Goal: Task Accomplishment & Management: Manage account settings

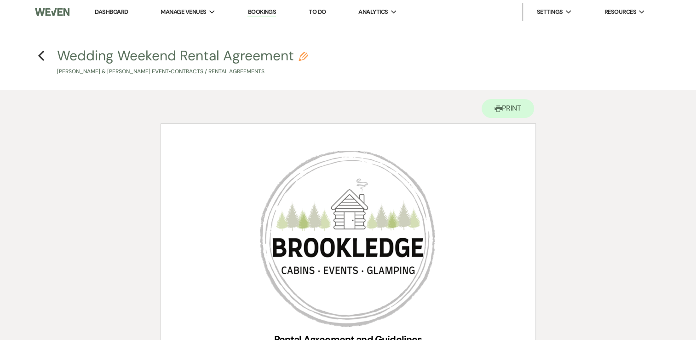
click at [121, 12] on link "Dashboard" at bounding box center [111, 12] width 33 height 8
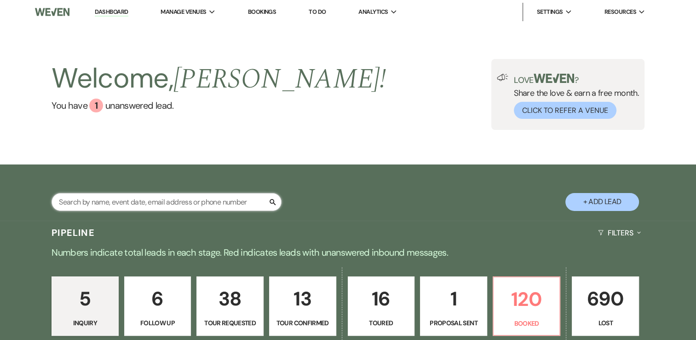
click at [171, 203] on input "text" at bounding box center [167, 202] width 230 height 18
type input "[PERSON_NAME]"
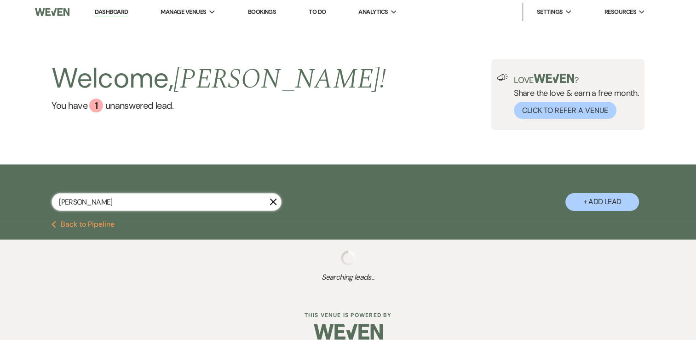
select select "9"
select select "2"
select select "8"
select select "5"
select select "8"
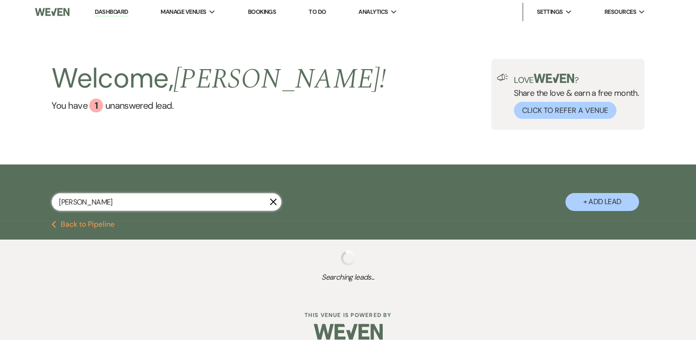
select select "5"
select select "4"
select select "8"
select select "5"
select select "8"
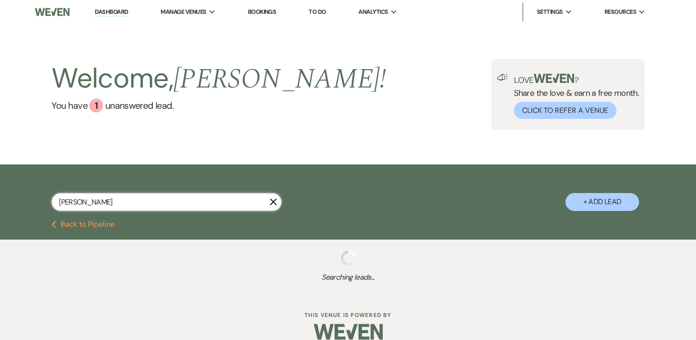
select select "5"
select select "8"
select select "5"
select select "8"
select select "5"
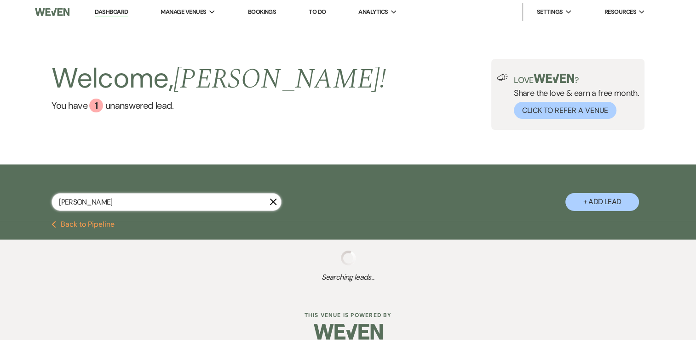
select select "8"
select select "5"
select select "8"
select select "5"
select select "8"
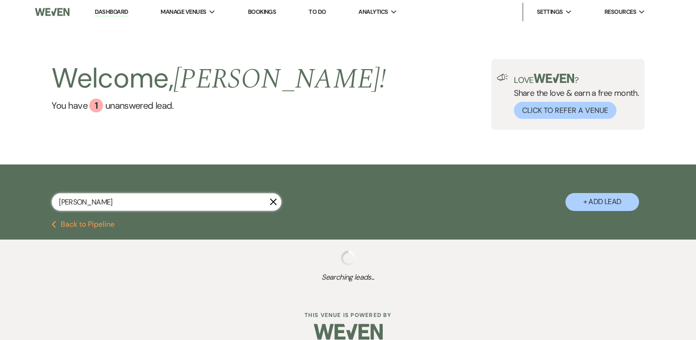
select select "5"
select select "8"
select select "5"
select select "8"
select select "5"
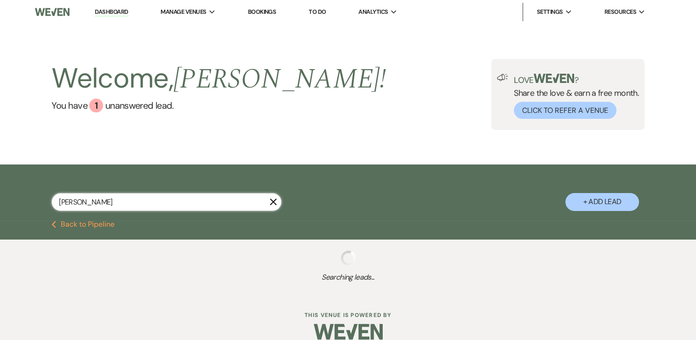
select select "8"
select select "5"
select select "8"
select select "7"
select select "8"
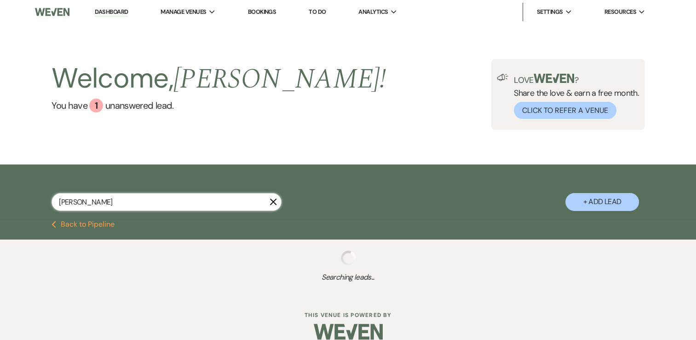
select select "5"
select select "8"
select select "5"
select select "8"
select select "5"
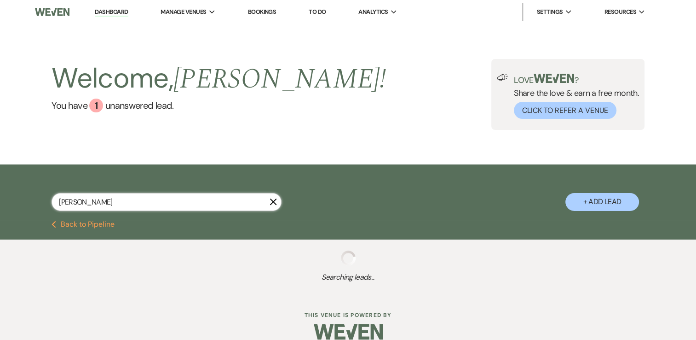
select select "8"
select select "5"
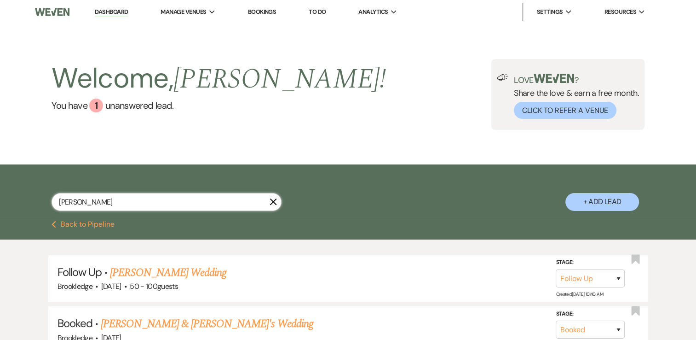
type input "[PERSON_NAME]"
click at [110, 11] on link "Dashboard" at bounding box center [111, 12] width 33 height 9
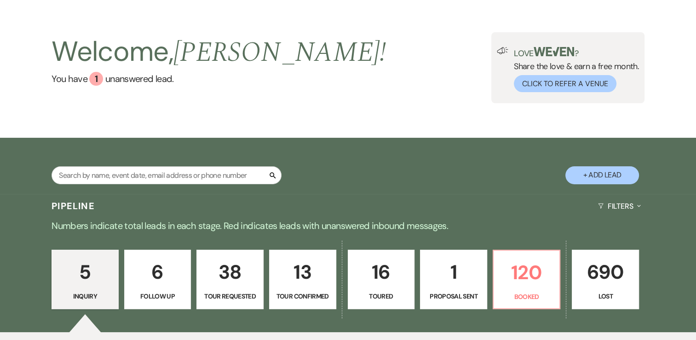
scroll to position [92, 0]
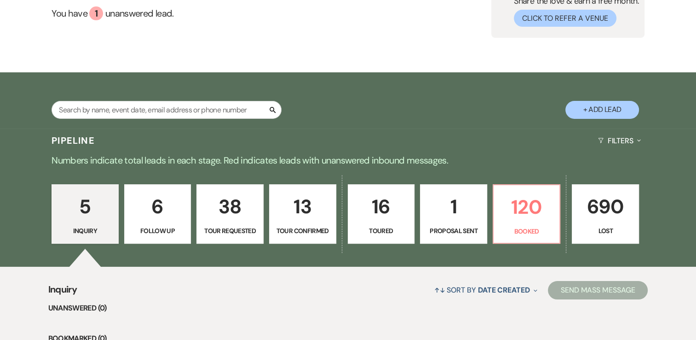
click at [377, 218] on p "16" at bounding box center [381, 206] width 55 height 31
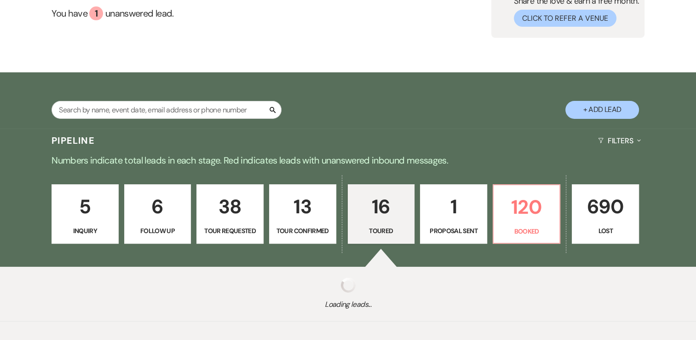
select select "5"
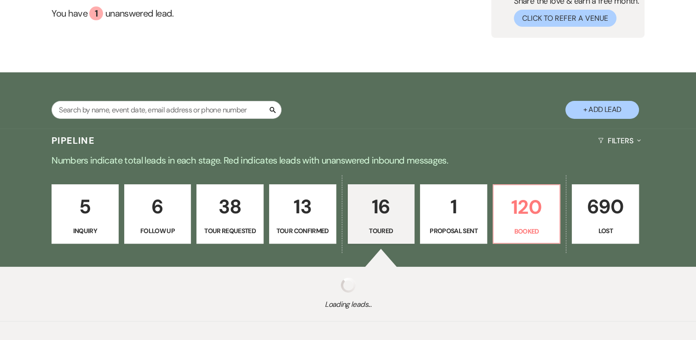
select select "5"
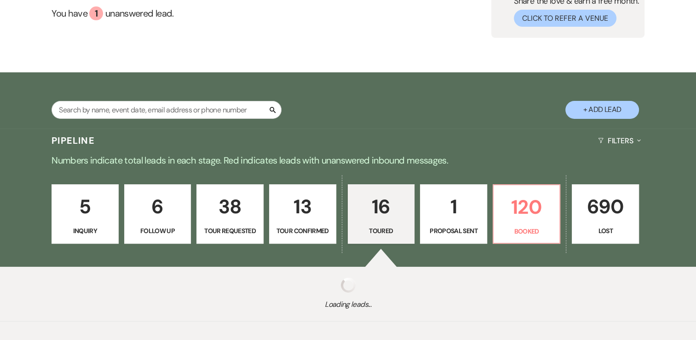
select select "5"
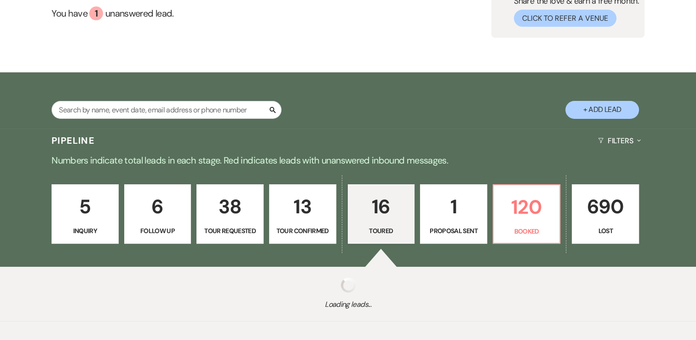
select select "5"
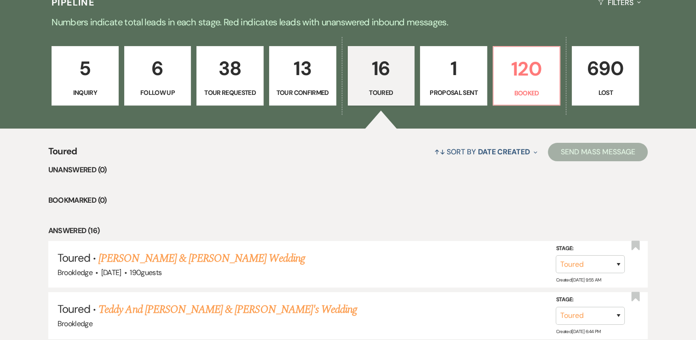
click at [440, 86] on link "1 Proposal Sent" at bounding box center [453, 76] width 67 height 60
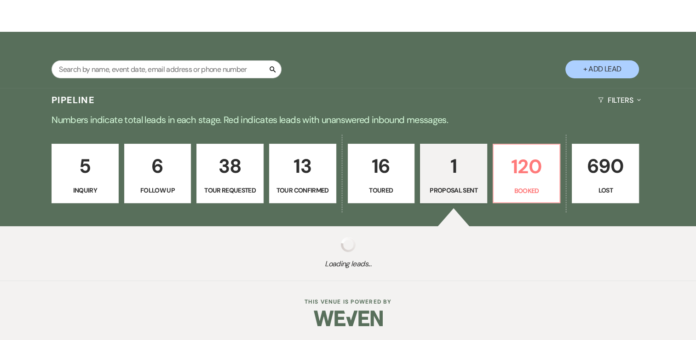
select select "6"
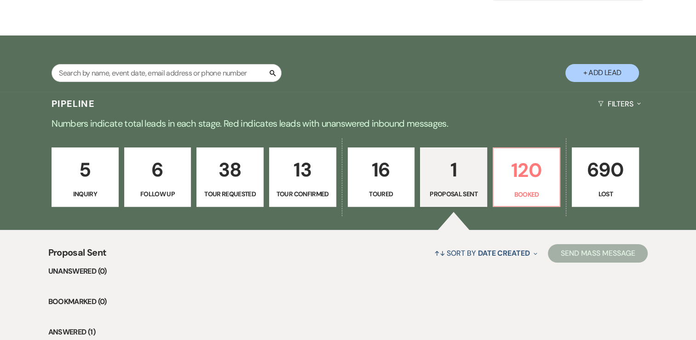
scroll to position [22, 0]
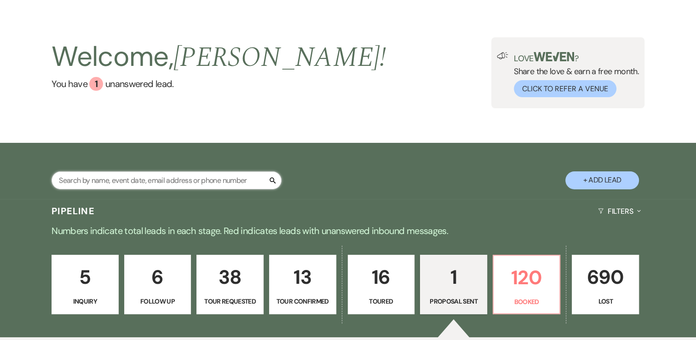
click at [193, 179] on input "text" at bounding box center [167, 180] width 230 height 18
type input "[PERSON_NAME] and [PERSON_NAME]"
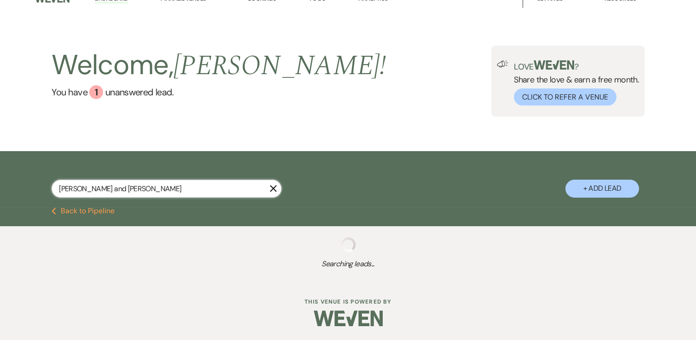
select select "9"
select select "2"
select select "8"
select select "5"
select select "8"
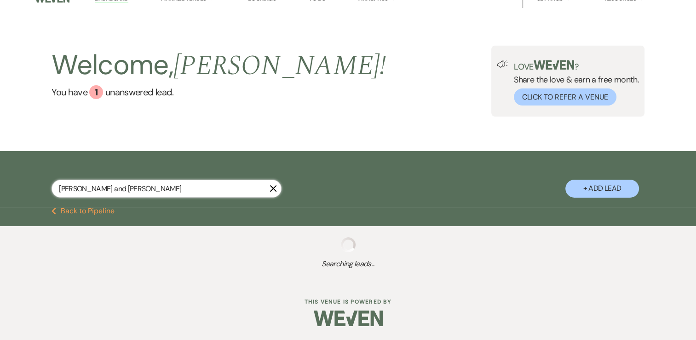
select select "5"
select select "4"
select select "8"
select select "5"
select select "8"
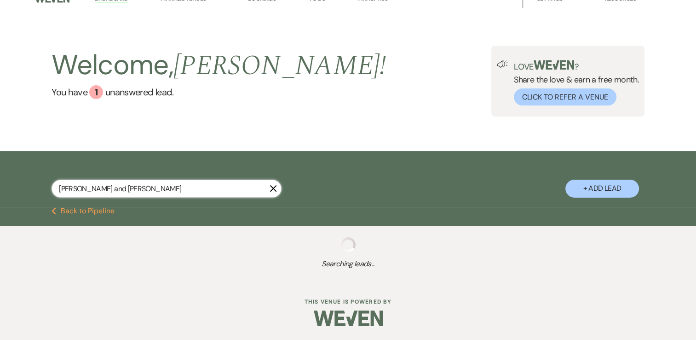
select select "5"
select select "8"
select select "5"
select select "8"
select select "5"
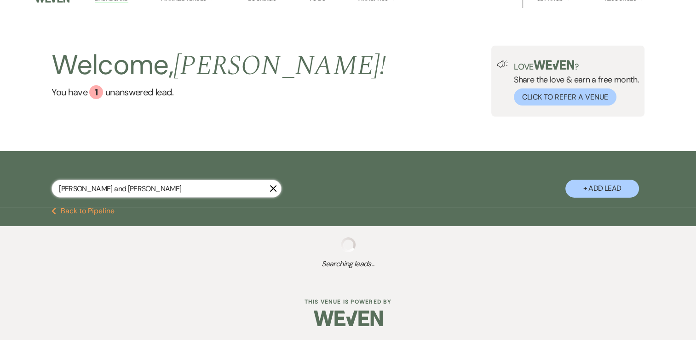
select select "8"
select select "5"
select select "8"
select select "5"
select select "8"
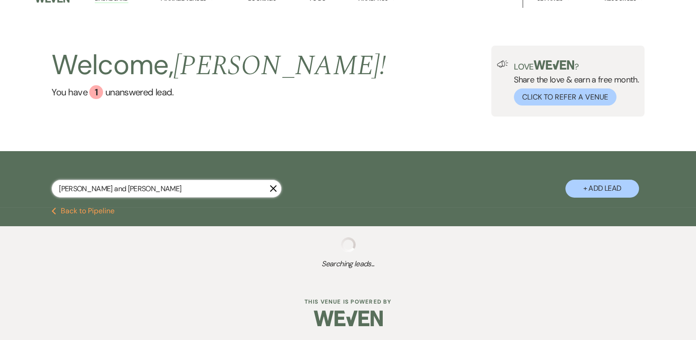
select select "5"
select select "8"
select select "5"
select select "8"
select select "5"
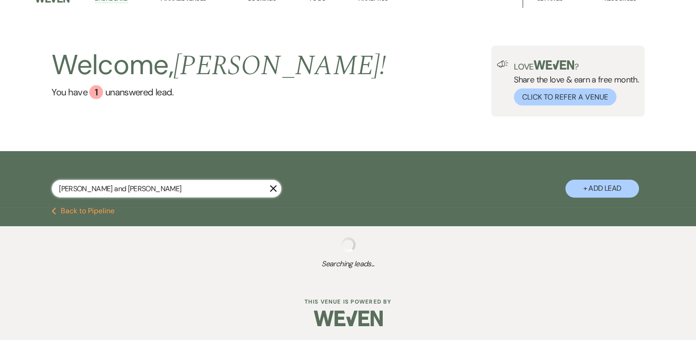
select select "8"
select select "5"
select select "8"
select select "7"
select select "8"
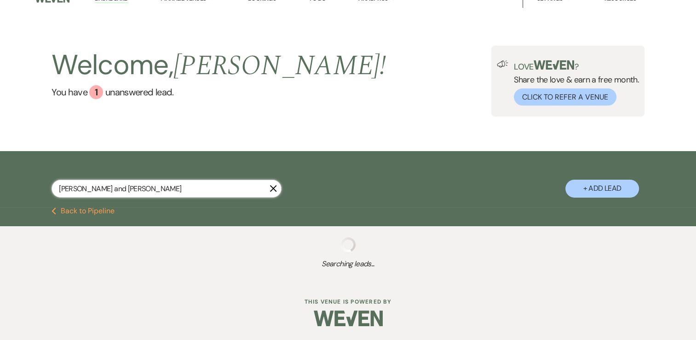
select select "5"
select select "8"
select select "5"
select select "8"
select select "5"
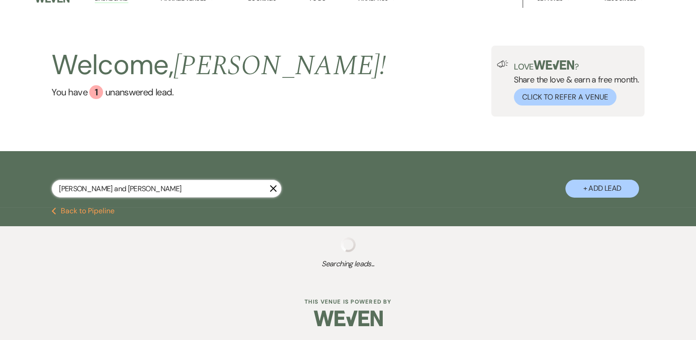
select select "8"
select select "5"
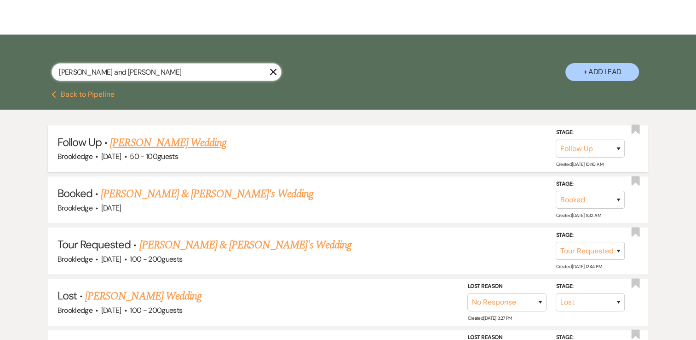
scroll to position [160, 0]
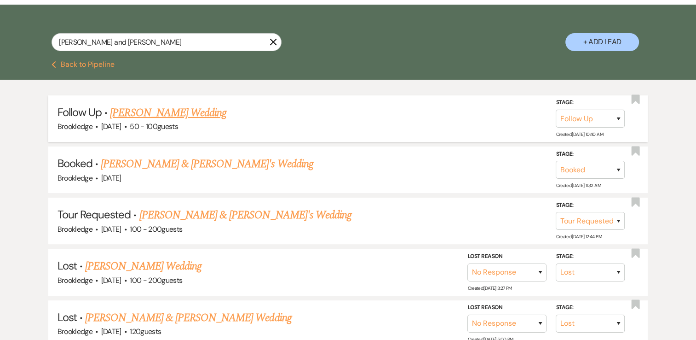
click at [151, 114] on link "[PERSON_NAME] Wedding" at bounding box center [168, 112] width 116 height 17
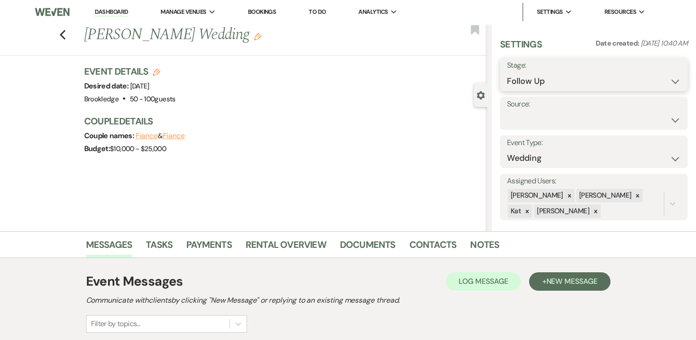
click at [664, 82] on select "Inquiry Follow Up Tour Requested Tour Confirmed Toured Proposal Sent Booked Lost" at bounding box center [594, 81] width 174 height 18
select select "7"
click at [507, 72] on select "Inquiry Follow Up Tour Requested Tour Confirmed Toured Proposal Sent Booked Lost" at bounding box center [594, 81] width 174 height 18
click at [662, 72] on button "Save" at bounding box center [668, 74] width 39 height 18
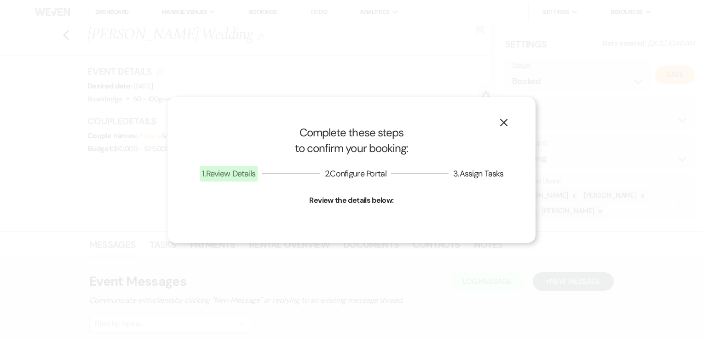
select select "1"
select select "639"
select select "false"
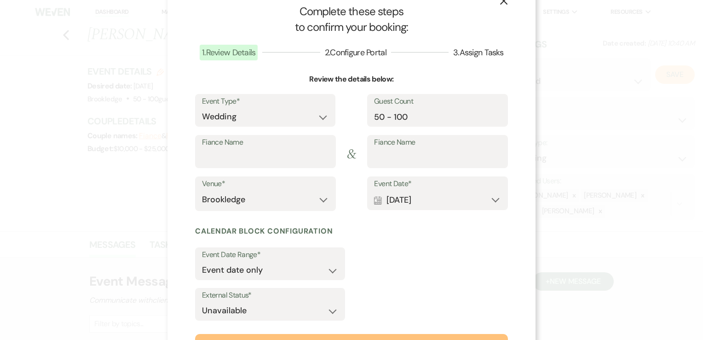
scroll to position [46, 0]
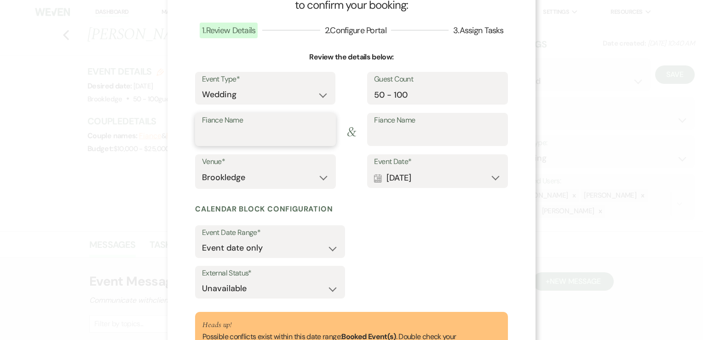
click at [257, 130] on input "Fiance Name" at bounding box center [265, 136] width 127 height 18
type input "[PERSON_NAME]"
click at [493, 183] on button "Calendar [DATE] Expand" at bounding box center [437, 177] width 127 height 18
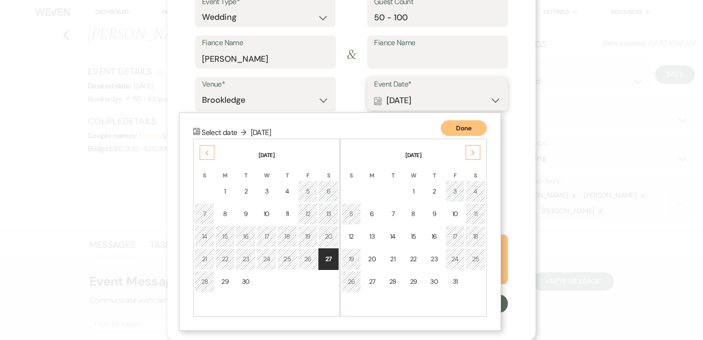
scroll to position [123, 0]
click at [473, 156] on div "Next" at bounding box center [473, 152] width 15 height 15
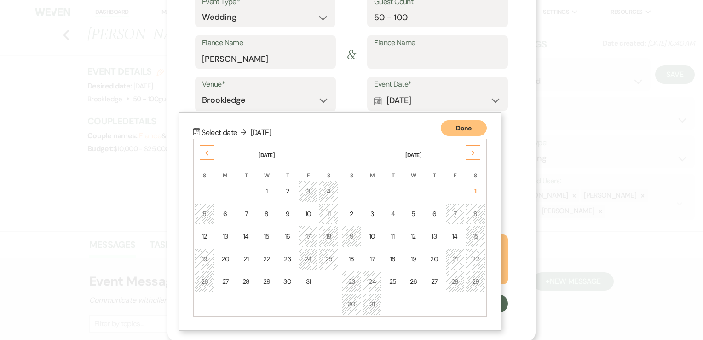
click at [478, 190] on td "1" at bounding box center [476, 191] width 20 height 22
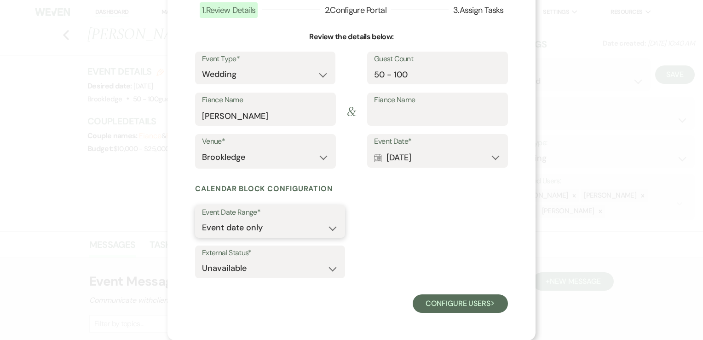
click at [334, 223] on select "Event date only Event date and" at bounding box center [270, 228] width 136 height 18
select select "eventDateAnd"
click at [202, 219] on select "Event date only Event date and" at bounding box center [270, 228] width 136 height 18
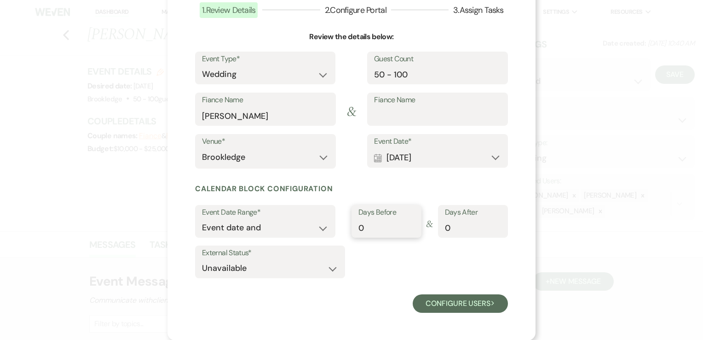
click at [398, 231] on input "0" at bounding box center [387, 228] width 56 height 18
type input "1"
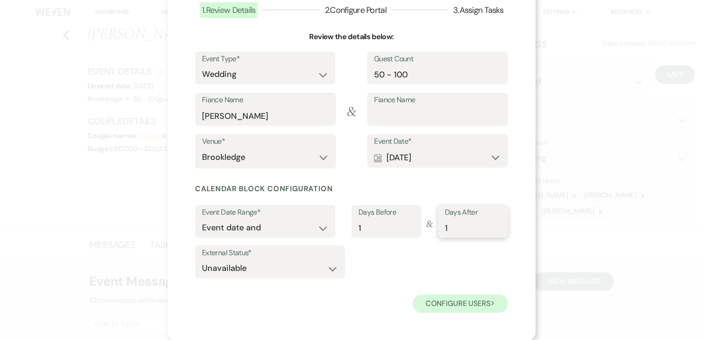
type input "1"
click at [469, 300] on button "Configure users Next" at bounding box center [460, 303] width 95 height 18
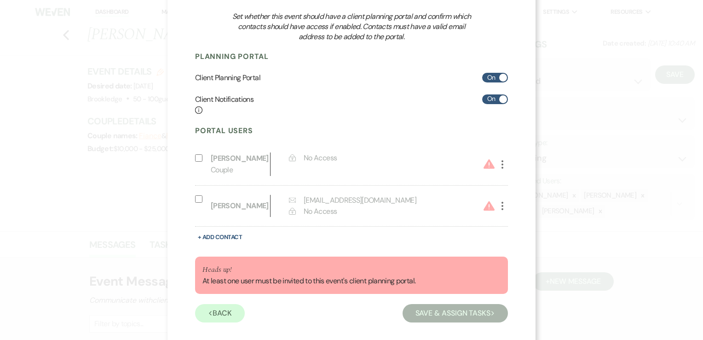
scroll to position [117, 0]
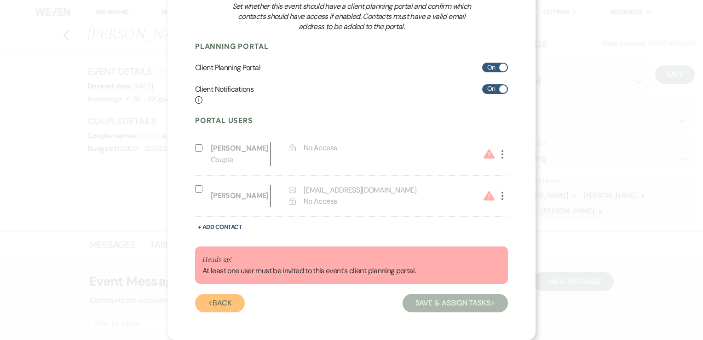
click at [225, 304] on button "Previous Back" at bounding box center [220, 303] width 50 height 18
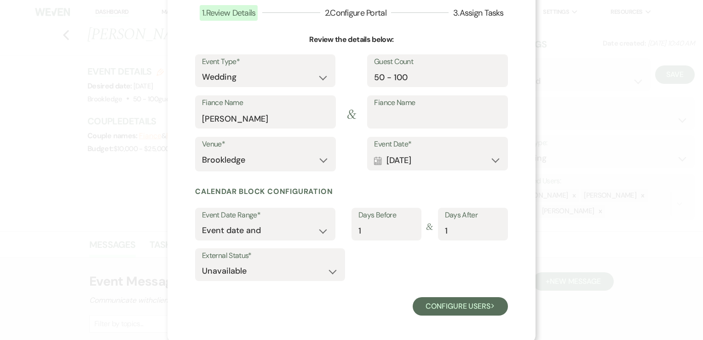
scroll to position [66, 0]
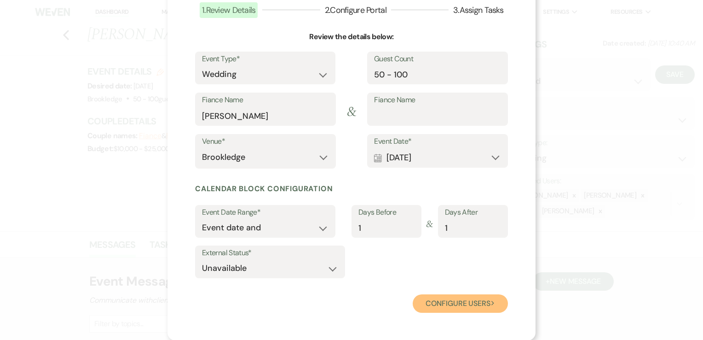
click at [476, 306] on button "Configure users Next" at bounding box center [460, 303] width 95 height 18
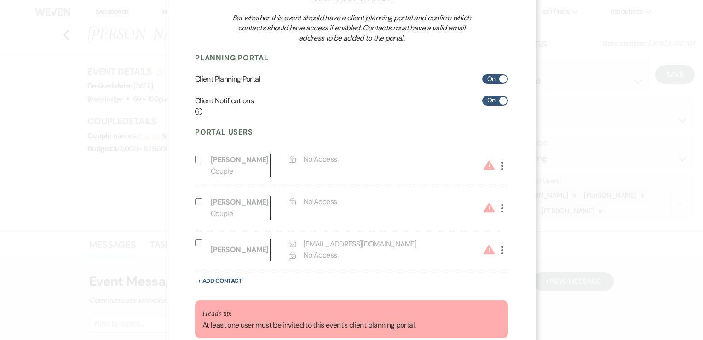
scroll to position [159, 0]
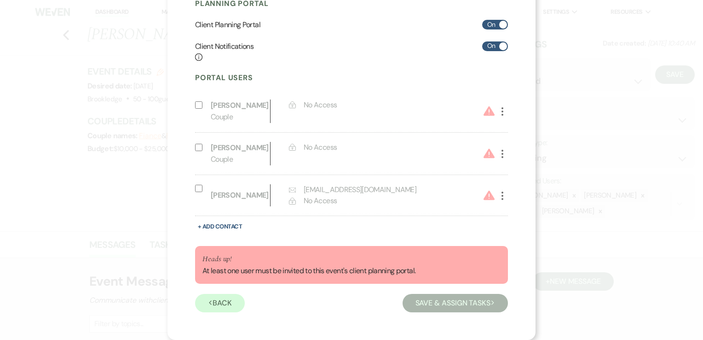
click at [198, 192] on label "Include on Planning Portal" at bounding box center [200, 191] width 11 height 15
click at [198, 192] on input "Include on Planning Portal" at bounding box center [198, 188] width 7 height 7
select select "7"
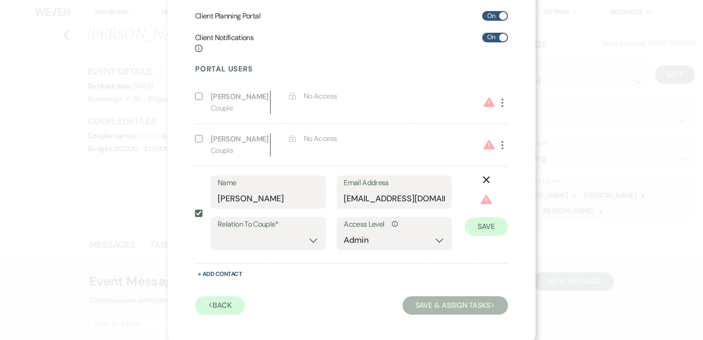
scroll to position [170, 0]
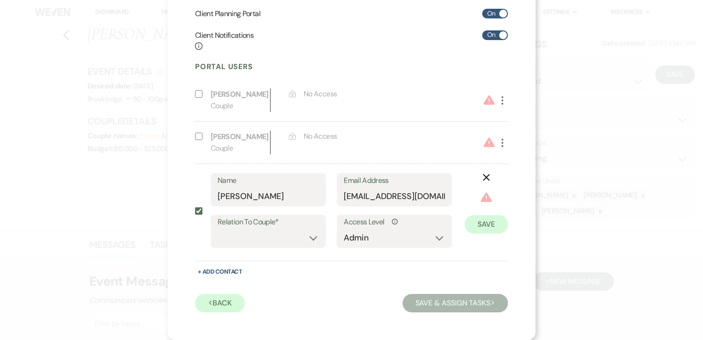
click at [500, 140] on icon "More" at bounding box center [502, 142] width 11 height 11
click at [307, 238] on select "Couple Planner Parent of Couple Family Member Friend Other" at bounding box center [268, 238] width 101 height 18
select select "1"
click at [218, 229] on select "Couple Planner Parent of Couple Family Member Friend Other" at bounding box center [268, 238] width 101 height 18
click at [481, 222] on button "Save" at bounding box center [486, 224] width 43 height 18
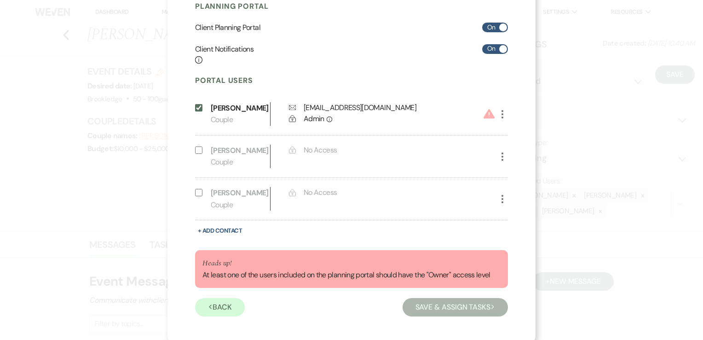
scroll to position [161, 0]
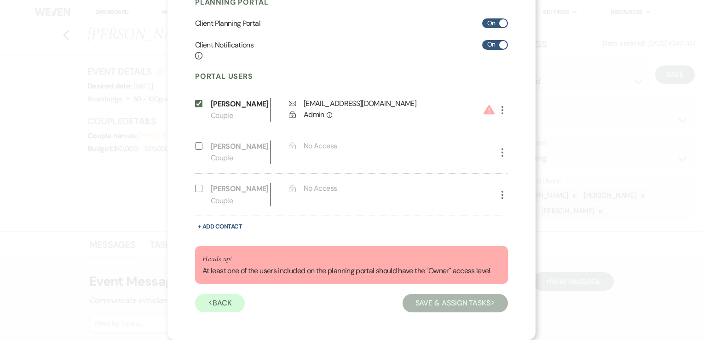
click at [197, 150] on label "Include on Planning Portal" at bounding box center [200, 148] width 11 height 17
click at [197, 150] on input "Include on Planning Portal" at bounding box center [198, 145] width 7 height 7
select select "1"
select select "6"
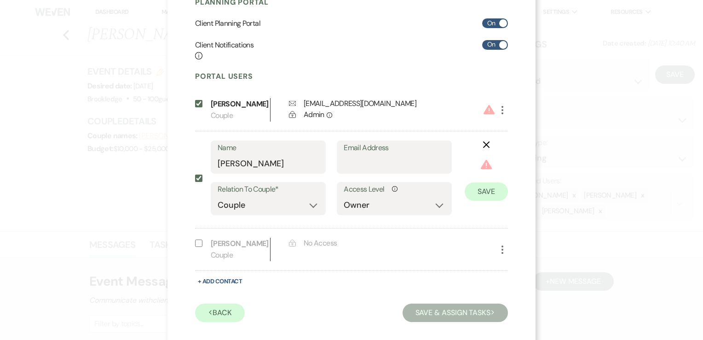
click at [195, 146] on label "Include on Planning Portal" at bounding box center [200, 178] width 11 height 76
click at [195, 174] on input "Include on Planning Portal" at bounding box center [198, 177] width 7 height 7
checkbox input "false"
select select "0"
click at [400, 167] on input "Email Address" at bounding box center [394, 164] width 101 height 18
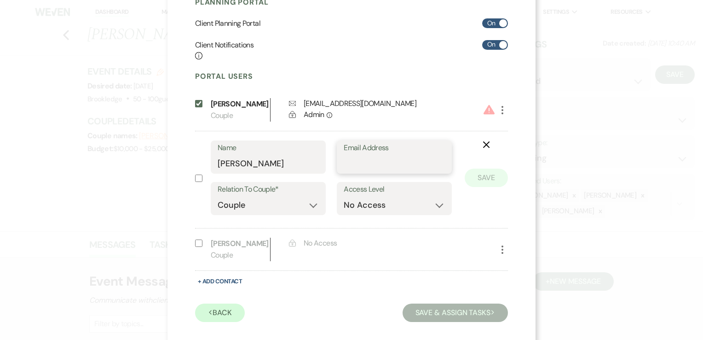
scroll to position [170, 0]
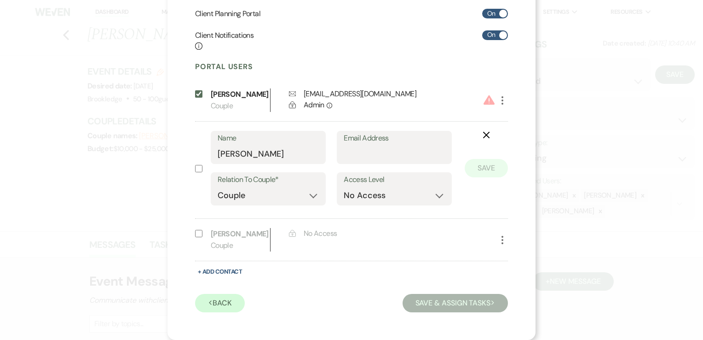
click at [195, 168] on input "Include on Planning Portal" at bounding box center [198, 168] width 7 height 7
checkbox input "true"
select select "6"
click at [501, 100] on icon "More" at bounding box center [502, 99] width 11 height 11
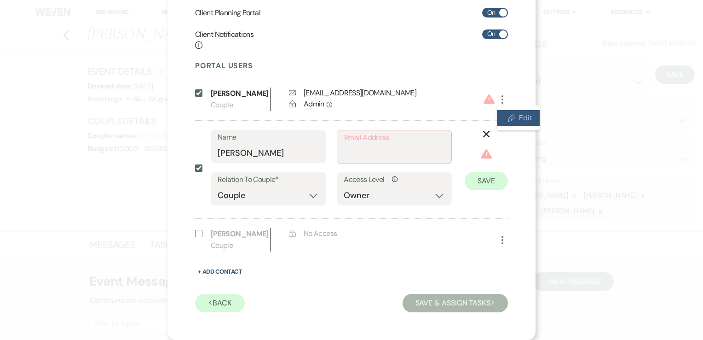
click at [513, 118] on button "Pencil Edit" at bounding box center [518, 118] width 43 height 16
select select "1"
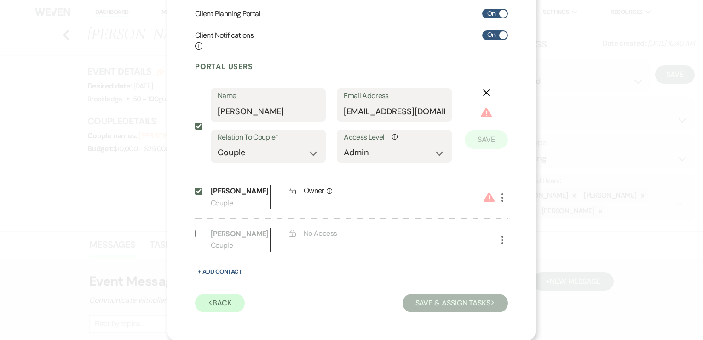
scroll to position [170, 0]
click at [438, 152] on select "No Access Owner Admin Supporter Financier" at bounding box center [394, 153] width 101 height 18
click at [344, 144] on select "No Access Owner Admin Supporter Financier" at bounding box center [394, 153] width 101 height 18
click at [432, 150] on select "No Access Owner Admin Supporter Financier" at bounding box center [394, 153] width 101 height 18
click at [419, 146] on select "No Access Owner Admin Supporter Financier" at bounding box center [394, 153] width 101 height 18
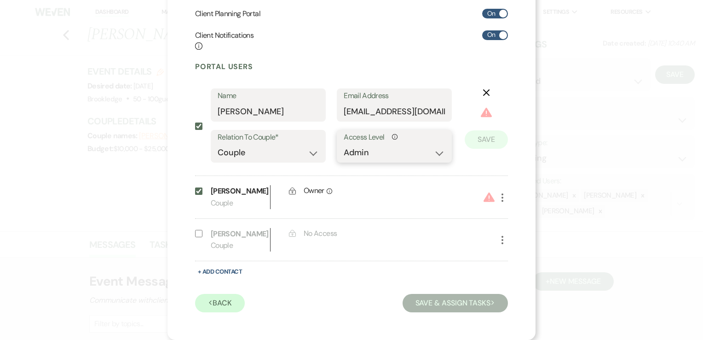
select select "6"
click at [344, 144] on select "No Access Owner Admin Supporter Financier" at bounding box center [394, 153] width 101 height 18
click at [479, 120] on button "Save" at bounding box center [486, 125] width 43 height 18
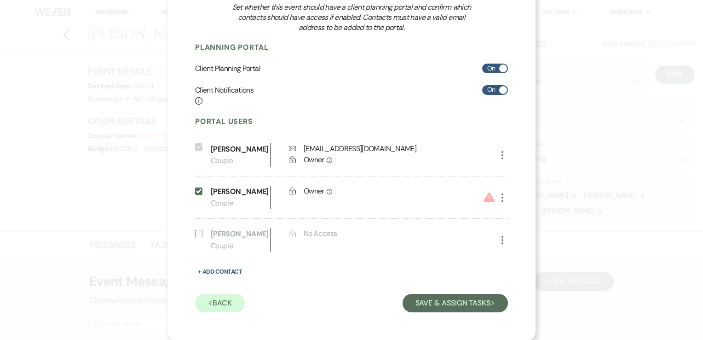
scroll to position [116, 0]
click at [444, 293] on div "Previous Back Save & Assign Tasks Next" at bounding box center [351, 301] width 313 height 21
click at [444, 298] on button "Save & Assign Tasks Next" at bounding box center [455, 303] width 105 height 18
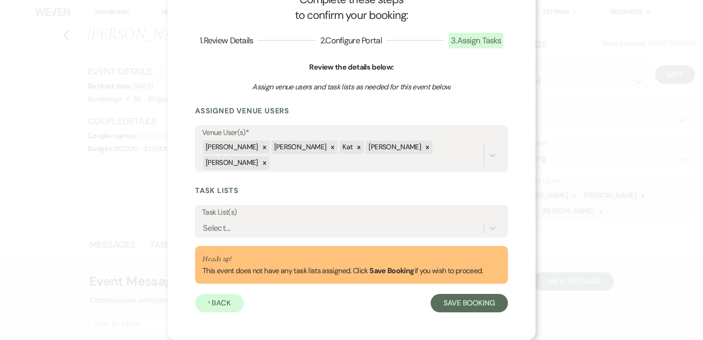
scroll to position [22, 0]
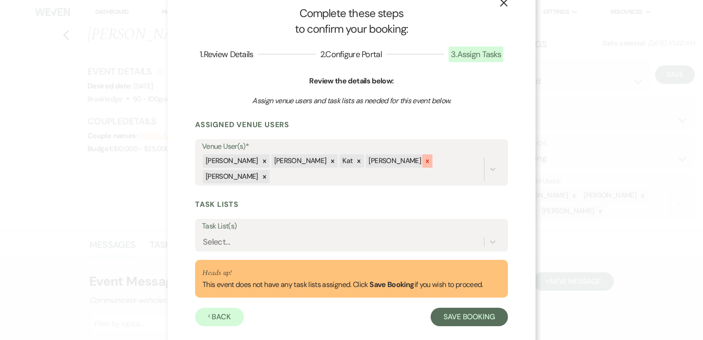
click at [426, 161] on icon at bounding box center [427, 160] width 3 height 3
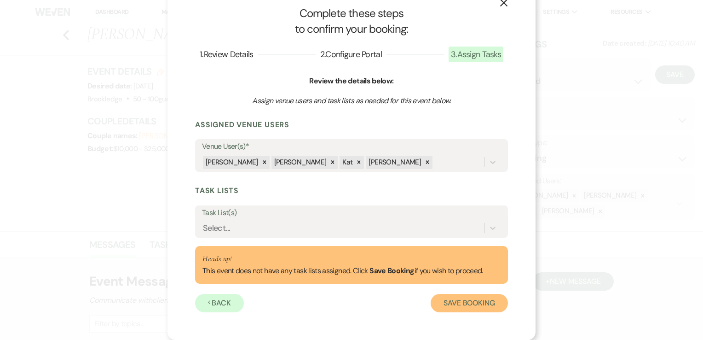
click at [457, 307] on button "Save Booking" at bounding box center [469, 303] width 77 height 18
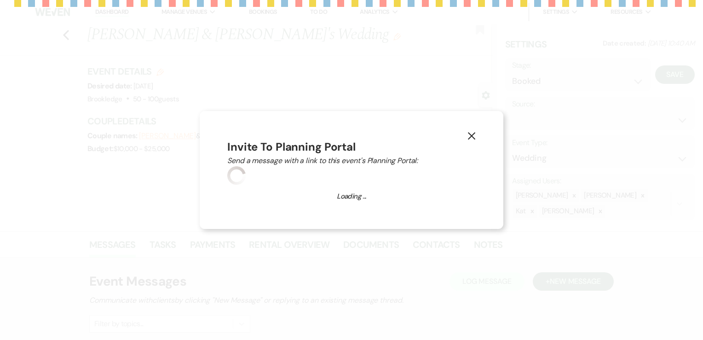
select select "14"
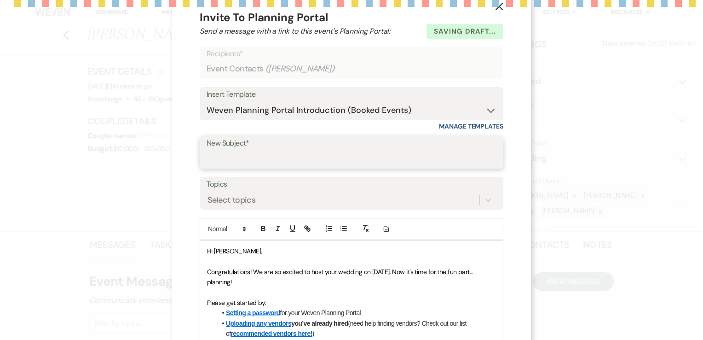
click at [298, 175] on form "Saving draft... Recipients* Event Contacts ( [PERSON_NAME] ) Insert Template --…" at bounding box center [352, 322] width 304 height 550
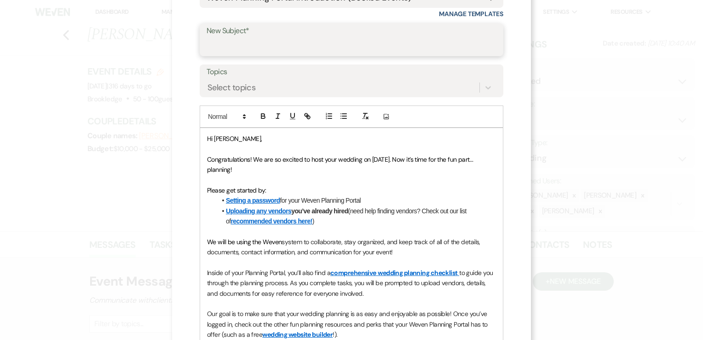
scroll to position [78, 0]
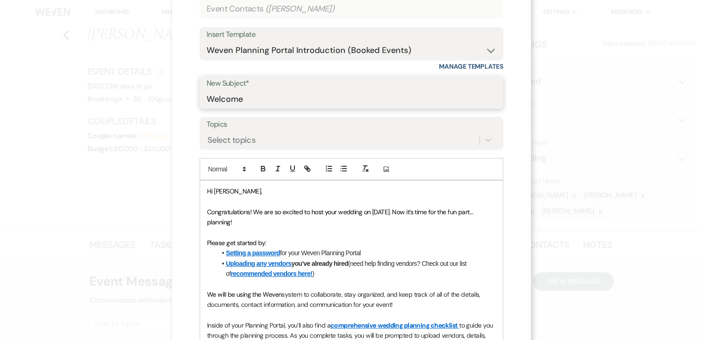
type input "Welcome"
click at [232, 191] on p "Hi [PERSON_NAME]," at bounding box center [351, 191] width 289 height 10
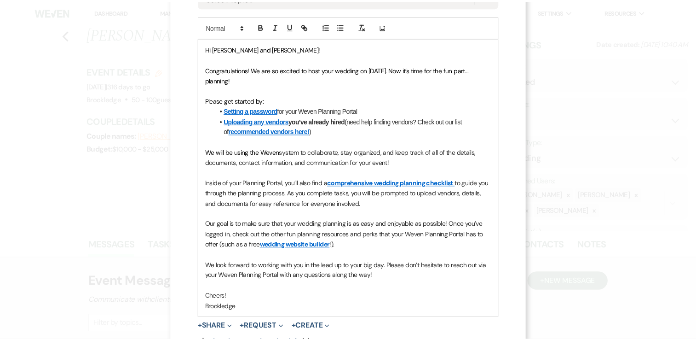
scroll to position [303, 0]
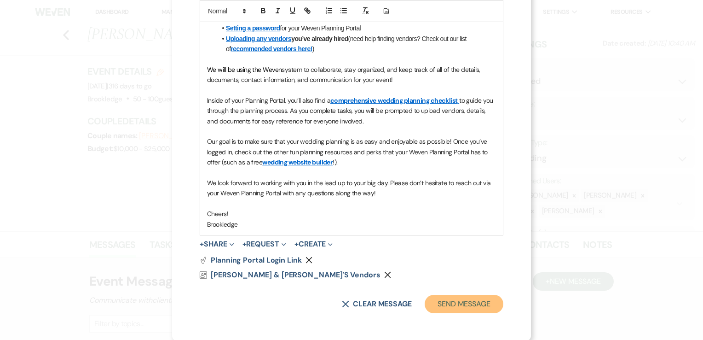
click at [446, 307] on button "Send Message" at bounding box center [464, 304] width 79 height 18
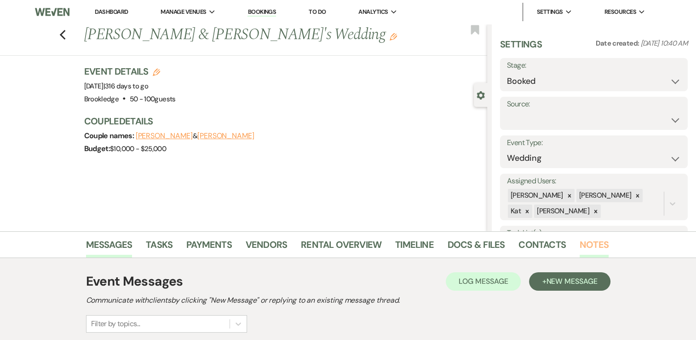
click at [593, 244] on link "Notes" at bounding box center [594, 247] width 29 height 20
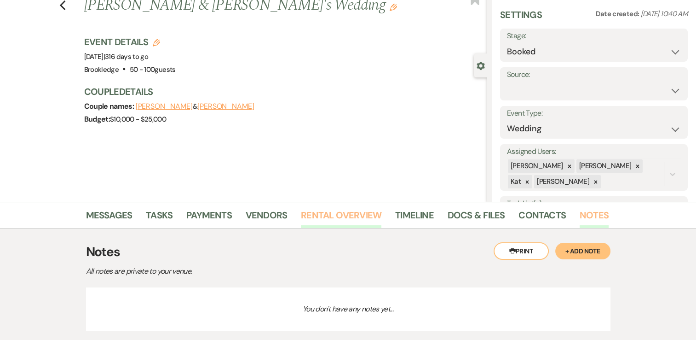
scroll to position [88, 0]
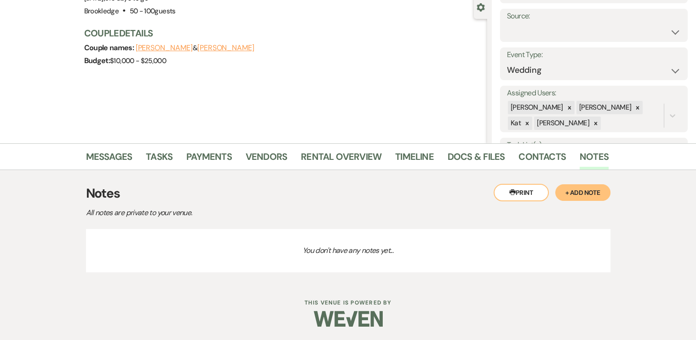
click at [584, 193] on button "+ Add Note" at bounding box center [583, 192] width 55 height 17
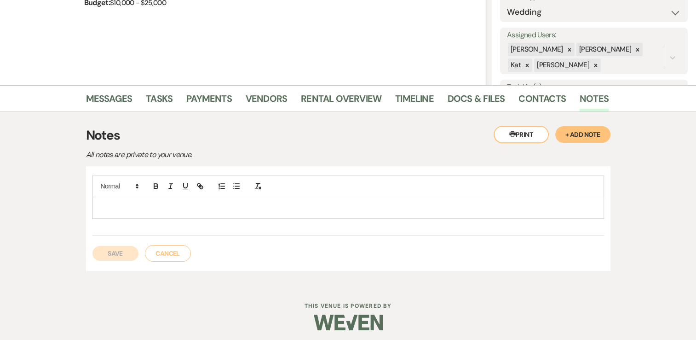
scroll to position [149, 0]
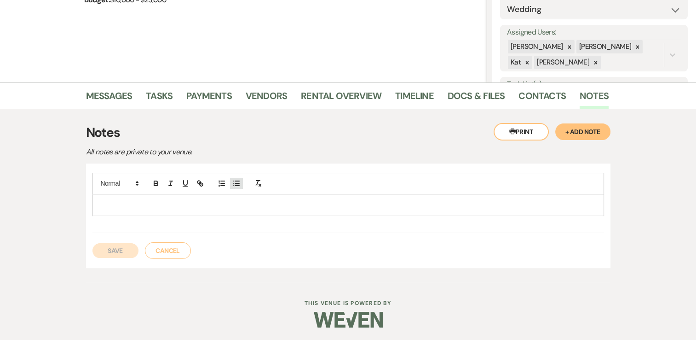
click at [234, 183] on icon "button" at bounding box center [236, 183] width 8 height 8
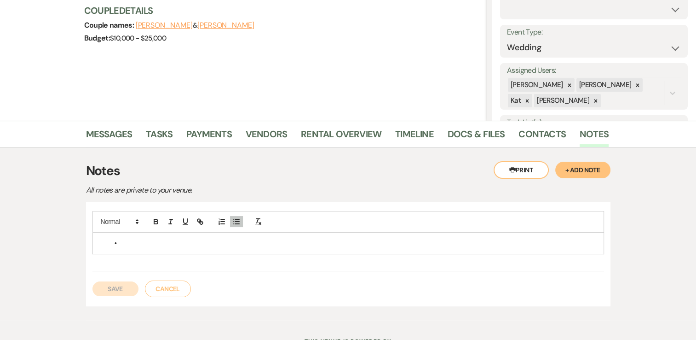
scroll to position [57, 0]
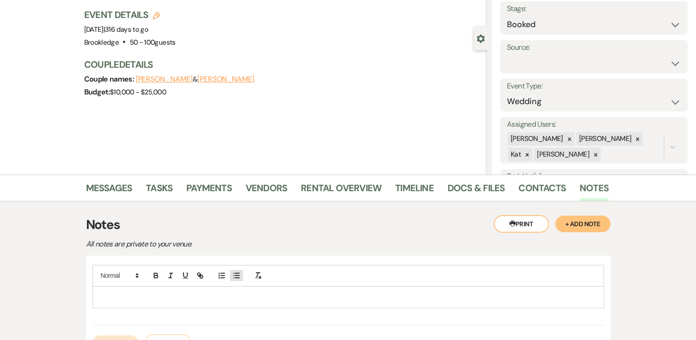
click at [237, 277] on icon "button" at bounding box center [236, 275] width 8 height 8
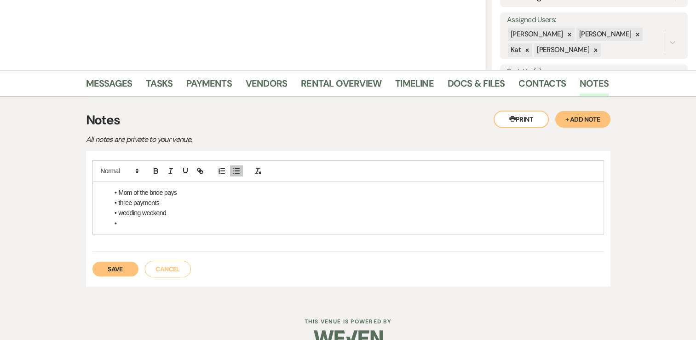
scroll to position [180, 0]
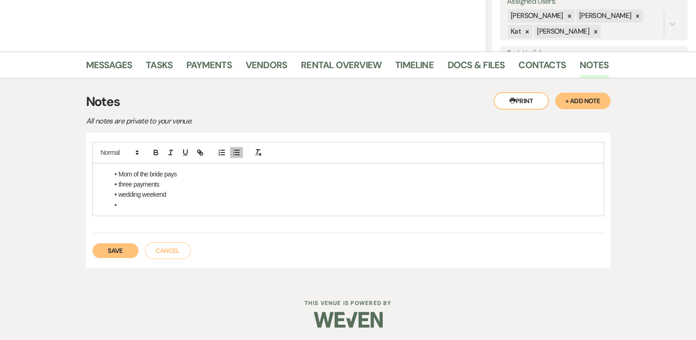
click at [114, 246] on button "Save" at bounding box center [116, 250] width 46 height 15
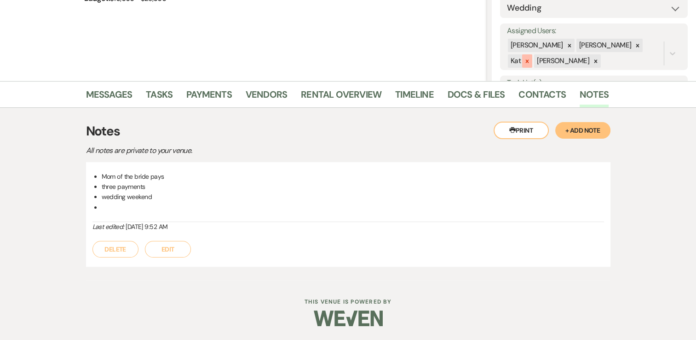
scroll to position [149, 0]
click at [526, 88] on link "Contacts" at bounding box center [542, 98] width 47 height 20
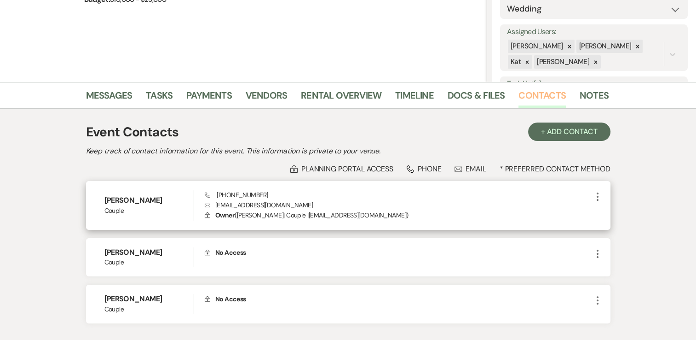
scroll to position [195, 0]
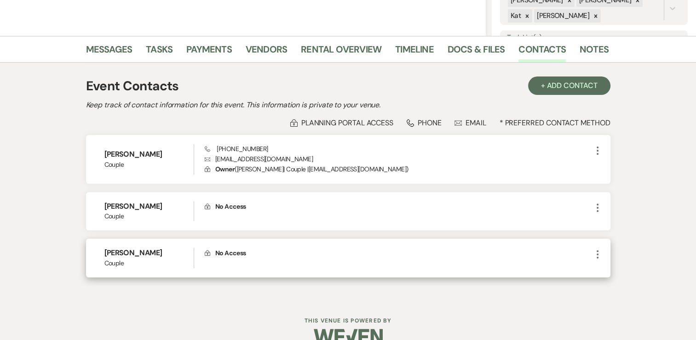
click at [598, 255] on icon "More" at bounding box center [597, 254] width 11 height 11
click at [619, 274] on button "Pencil Edit" at bounding box center [619, 272] width 55 height 16
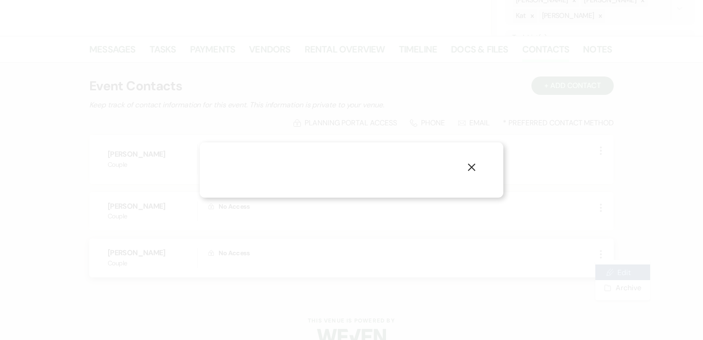
select select "1"
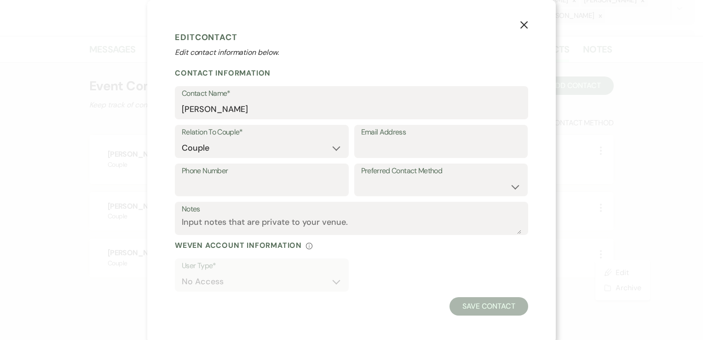
click at [520, 25] on icon "X" at bounding box center [524, 25] width 8 height 8
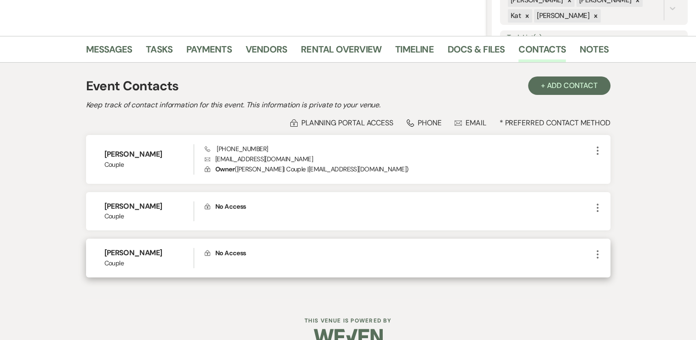
click at [600, 249] on icon "More" at bounding box center [597, 254] width 11 height 11
click at [616, 286] on button "Archive Archive" at bounding box center [619, 288] width 55 height 16
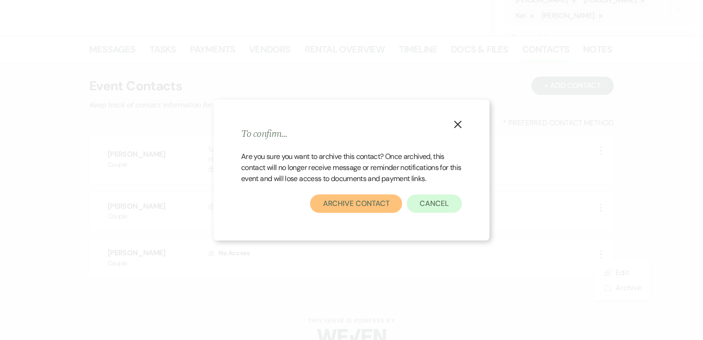
click at [363, 208] on button "Archive Contact" at bounding box center [356, 203] width 93 height 18
